Goal: Task Accomplishment & Management: Use online tool/utility

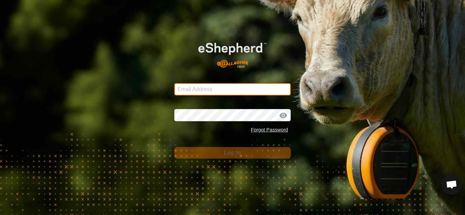
click at [221, 87] on input "Email Address" at bounding box center [232, 89] width 116 height 12
type input "[EMAIL_ADDRESS][DOMAIN_NAME]"
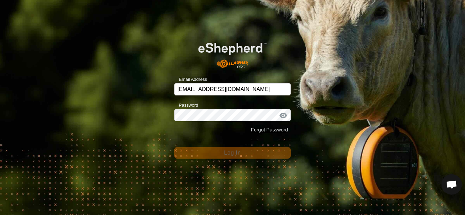
click at [284, 117] on div at bounding box center [283, 115] width 10 height 7
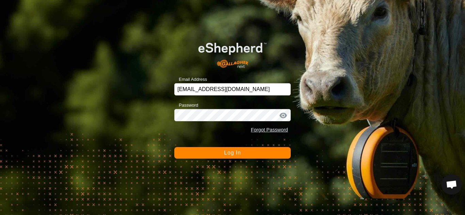
click at [231, 155] on span "Log In" at bounding box center [232, 153] width 17 height 6
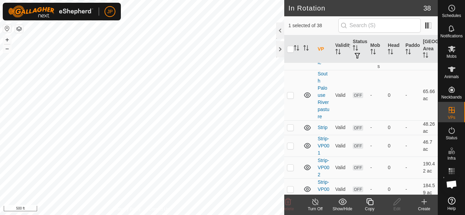
scroll to position [885, 0]
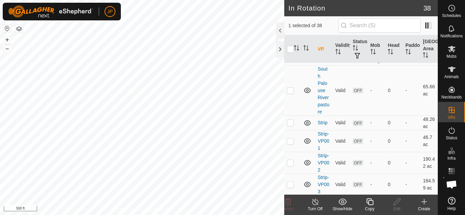
click at [279, 29] on div at bounding box center [280, 30] width 8 height 16
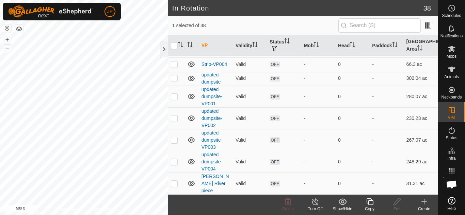
scroll to position [410, 0]
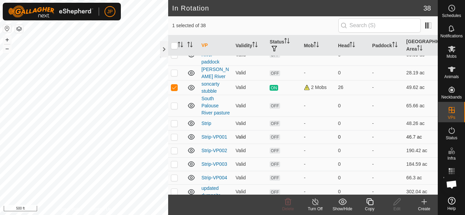
click at [221, 122] on div "In Rotation 38 1 selected of 38 VP Validity Status Mob Head Paddock Grazing Are…" at bounding box center [219, 107] width 438 height 215
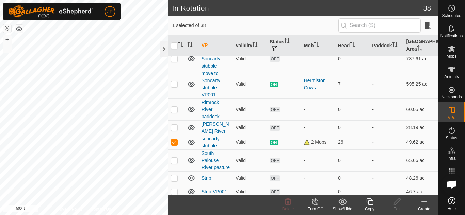
scroll to position [337, 0]
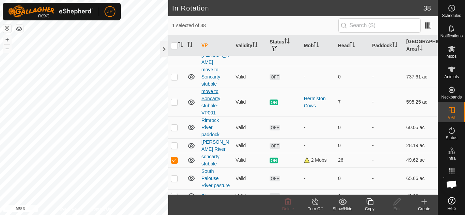
click at [209, 90] on link "move to Soncarty stubble-VP001" at bounding box center [210, 102] width 19 height 27
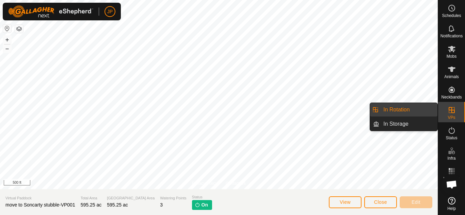
click at [451, 110] on icon at bounding box center [452, 110] width 6 height 6
click at [410, 111] on link "In Rotation" at bounding box center [408, 110] width 58 height 14
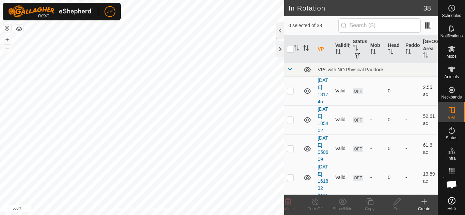
checkbox input "true"
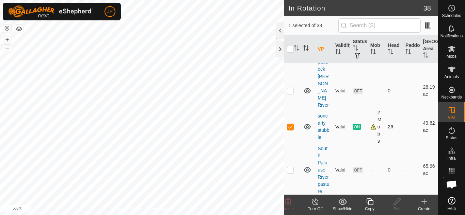
scroll to position [783, 0]
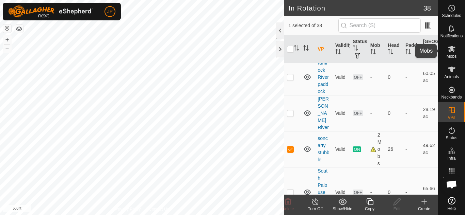
click at [452, 48] on icon at bounding box center [451, 49] width 7 height 6
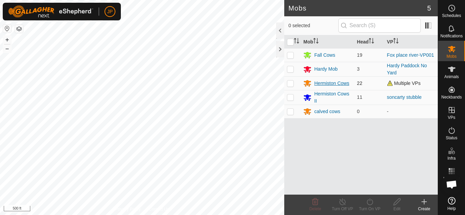
click at [322, 83] on div "Hermiston Cows" at bounding box center [331, 83] width 35 height 7
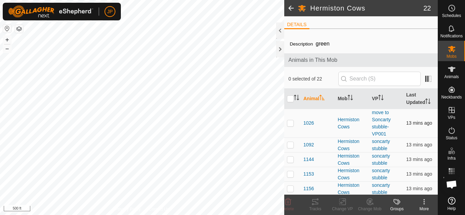
click at [290, 124] on p-checkbox at bounding box center [290, 122] width 7 height 5
checkbox input "true"
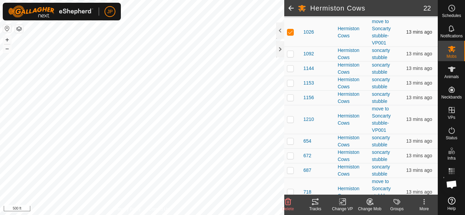
scroll to position [102, 0]
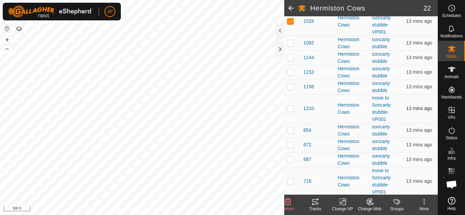
click at [289, 110] on p-checkbox at bounding box center [290, 108] width 7 height 5
checkbox input "true"
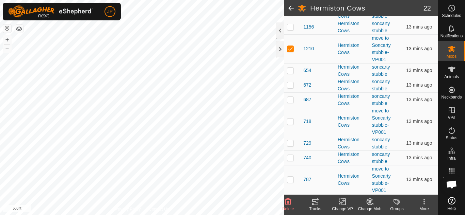
scroll to position [170, 0]
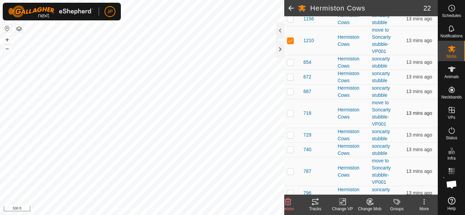
click at [293, 115] on p-checkbox at bounding box center [290, 113] width 7 height 5
checkbox input "true"
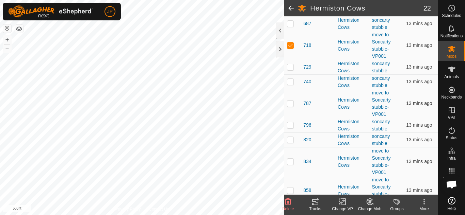
click at [293, 104] on p-checkbox at bounding box center [290, 103] width 7 height 5
checkbox input "true"
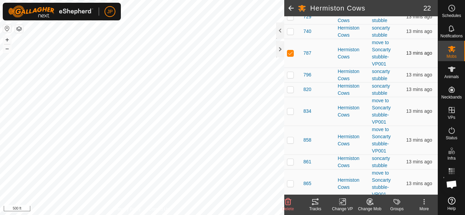
scroll to position [306, 0]
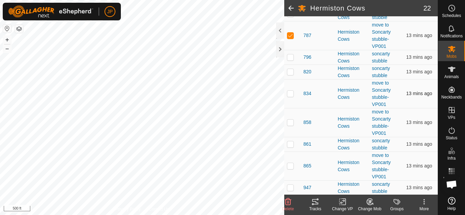
click at [291, 95] on p-checkbox at bounding box center [290, 93] width 7 height 5
checkbox input "true"
click at [293, 124] on p-checkbox at bounding box center [290, 122] width 7 height 5
checkbox input "true"
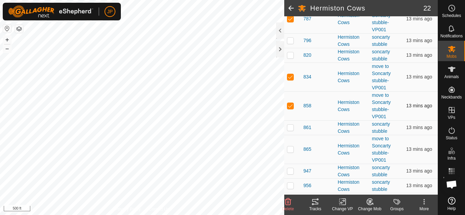
scroll to position [336, 0]
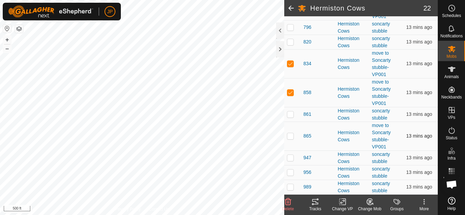
click at [292, 137] on p-checkbox at bounding box center [290, 135] width 7 height 5
checkbox input "true"
click at [343, 202] on icon at bounding box center [342, 202] width 9 height 8
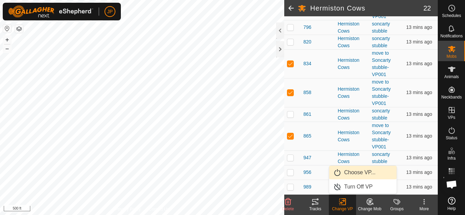
click at [354, 171] on link "Choose VP..." at bounding box center [362, 173] width 67 height 14
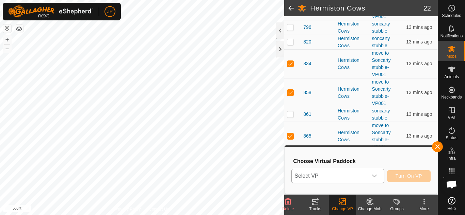
click at [373, 174] on icon "dropdown trigger" at bounding box center [374, 176] width 5 height 5
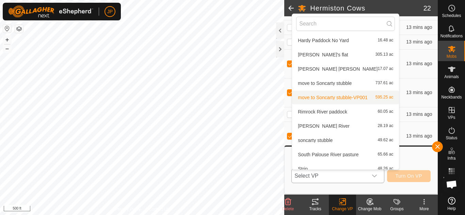
scroll to position [280, 0]
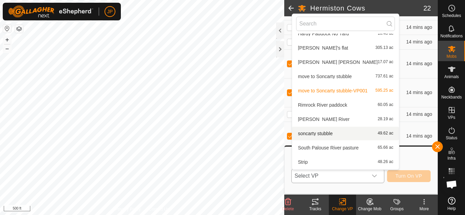
click at [326, 134] on li "soncarty stubble 49.62 ac" at bounding box center [345, 134] width 107 height 14
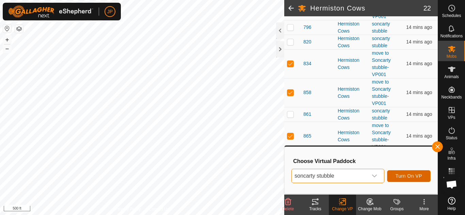
click at [420, 177] on span "Turn On VP" at bounding box center [409, 176] width 27 height 5
